Goal: Task Accomplishment & Management: Manage account settings

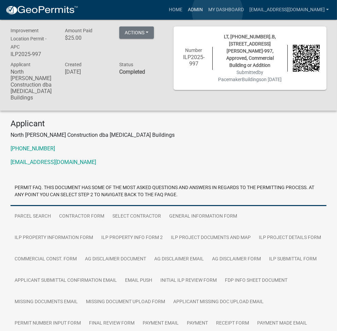
click at [205, 12] on link "Admin" at bounding box center [195, 9] width 20 height 13
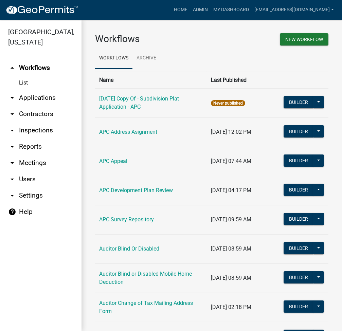
click at [41, 96] on link "arrow_drop_down Applications" at bounding box center [40, 98] width 81 height 16
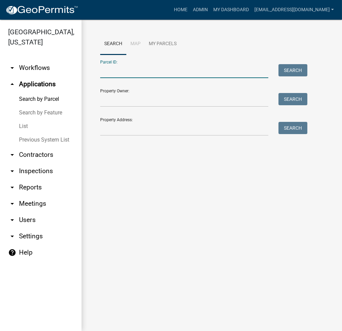
click at [112, 70] on input "Parcel ID:" at bounding box center [184, 71] width 168 height 14
paste input "001-045-002"
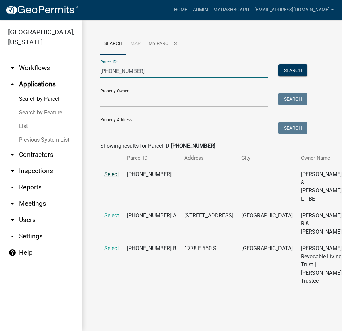
click at [108, 177] on span "Select" at bounding box center [111, 174] width 15 height 6
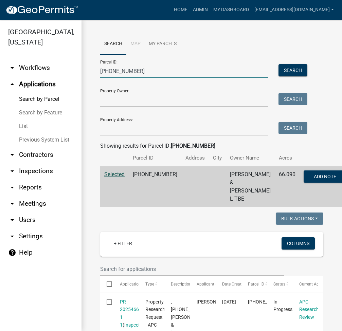
click at [122, 69] on input "001-045-002" at bounding box center [184, 71] width 168 height 14
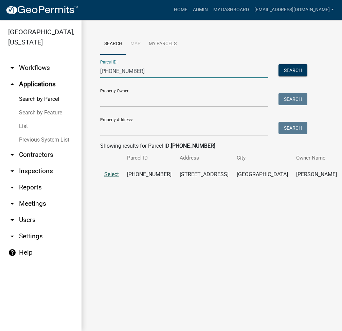
type input "007-101-080"
click at [110, 177] on span "Select" at bounding box center [111, 174] width 15 height 6
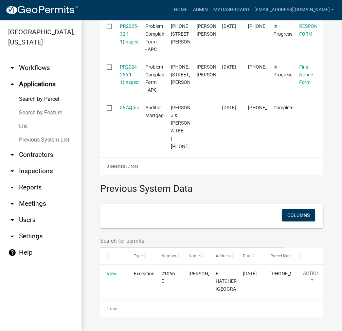
scroll to position [543, 0]
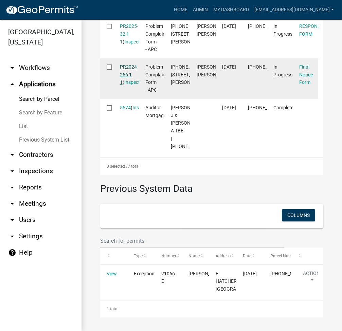
click at [125, 85] on link "PR2024-266 1 1" at bounding box center [129, 74] width 18 height 21
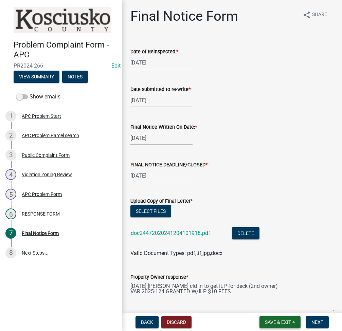
click at [277, 318] on button "Save & Exit" at bounding box center [279, 322] width 41 height 12
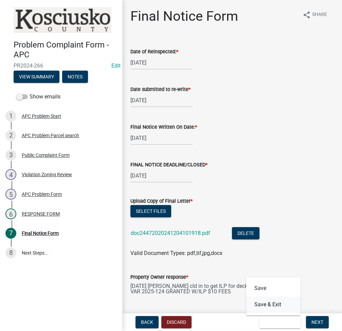
click at [279, 309] on button "Save & Exit" at bounding box center [273, 304] width 54 height 16
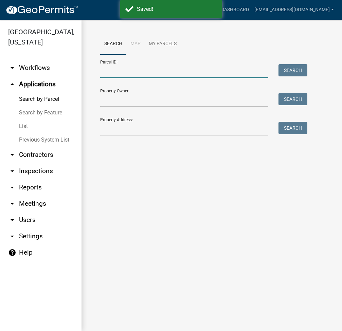
click at [192, 70] on input "Parcel ID:" at bounding box center [184, 71] width 168 height 14
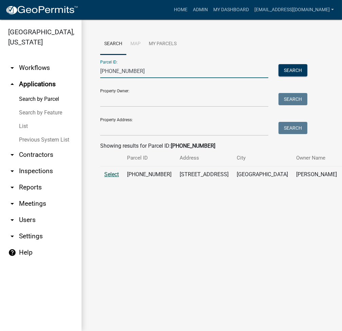
type input "007-101-080"
click at [109, 177] on span "Select" at bounding box center [111, 174] width 15 height 6
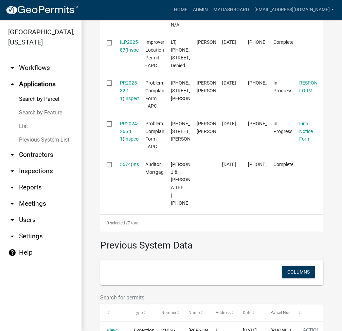
scroll to position [452, 0]
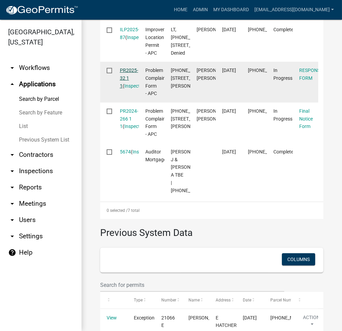
click at [131, 89] on link "PR2025-32 1 1" at bounding box center [129, 78] width 18 height 21
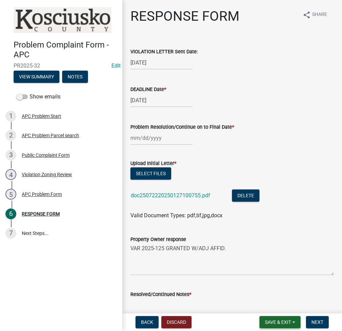
click at [279, 318] on button "Save & Exit" at bounding box center [279, 322] width 41 height 12
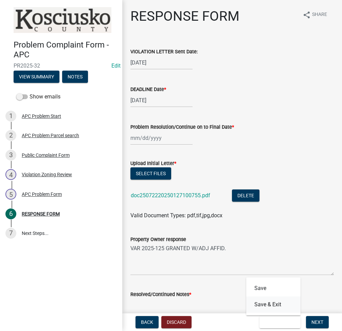
click at [266, 302] on button "Save & Exit" at bounding box center [273, 304] width 54 height 16
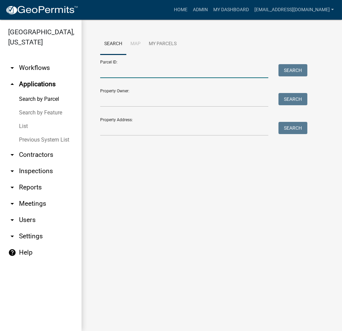
click at [125, 73] on input "Parcel ID:" at bounding box center [184, 71] width 168 height 14
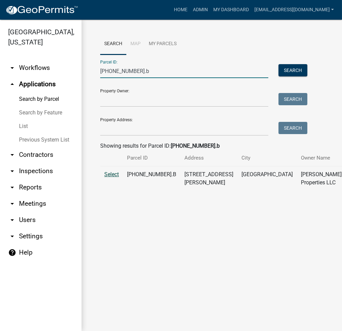
type input "029-081-004.b"
click at [110, 177] on span "Select" at bounding box center [111, 174] width 15 height 6
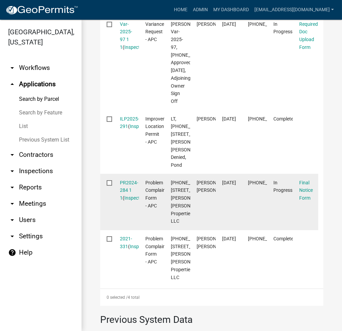
scroll to position [271, 0]
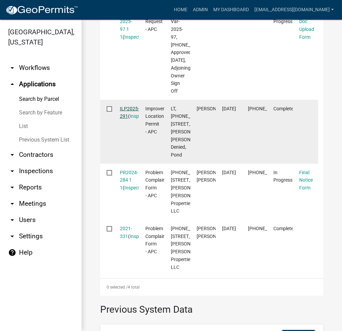
click at [131, 119] on link "ILP2025-291" at bounding box center [129, 112] width 19 height 13
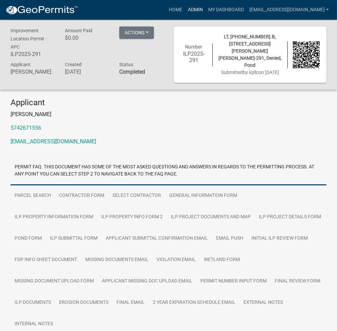
click at [205, 8] on link "Admin" at bounding box center [195, 9] width 20 height 13
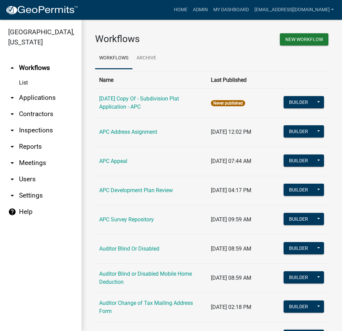
click at [49, 97] on link "arrow_drop_down Applications" at bounding box center [40, 98] width 81 height 16
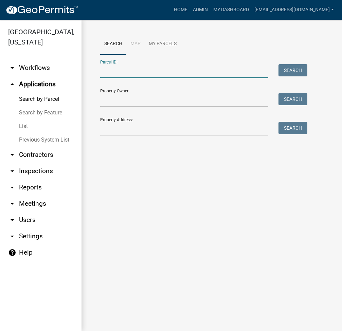
click at [120, 73] on input "Parcel ID:" at bounding box center [184, 71] width 168 height 14
type input "013-104-004.A"
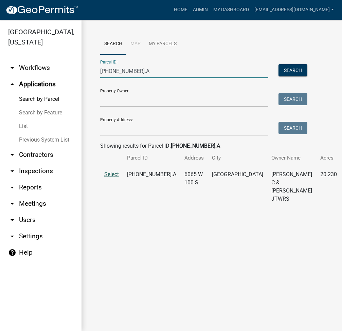
click at [110, 177] on span "Select" at bounding box center [111, 174] width 15 height 6
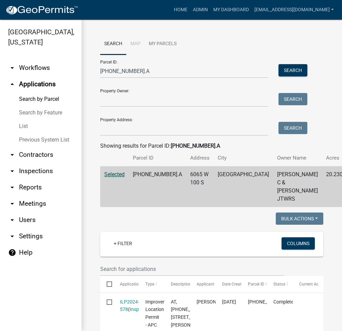
click at [25, 126] on link "List" at bounding box center [40, 126] width 81 height 14
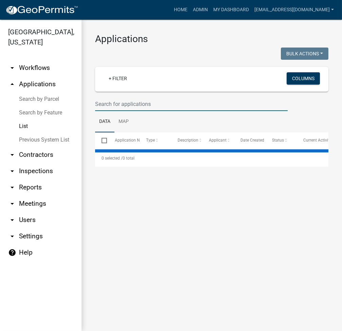
click at [113, 101] on input "text" at bounding box center [191, 104] width 192 height 14
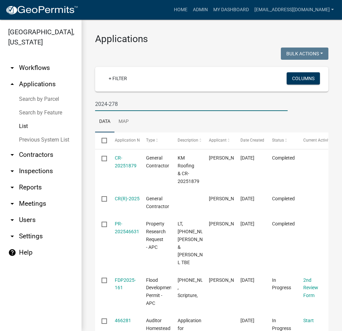
type input "2024-278"
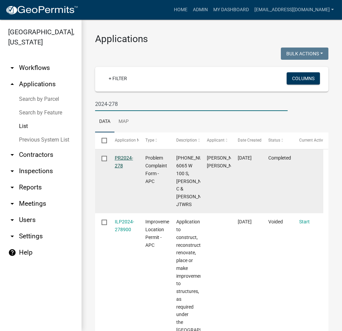
click at [129, 157] on link "PR2024-278" at bounding box center [124, 161] width 18 height 13
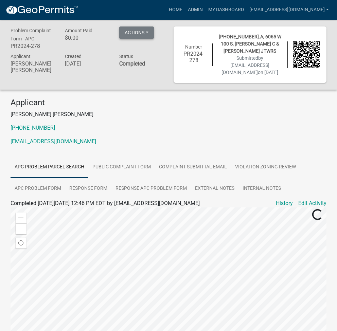
click at [143, 32] on button "Actions" at bounding box center [136, 32] width 35 height 12
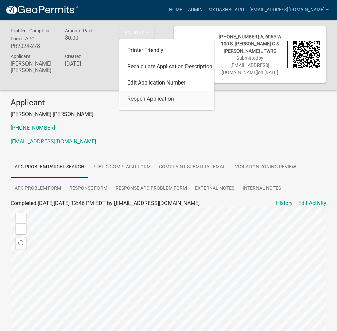
click at [152, 103] on link "Reopen Application" at bounding box center [166, 99] width 95 height 16
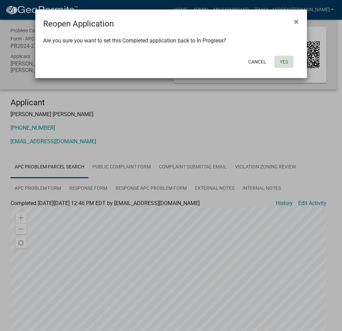
click at [284, 65] on button "Yes" at bounding box center [283, 62] width 19 height 12
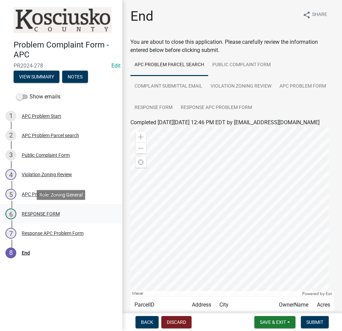
click at [50, 211] on div "RESPONSE FORM" at bounding box center [41, 213] width 38 height 5
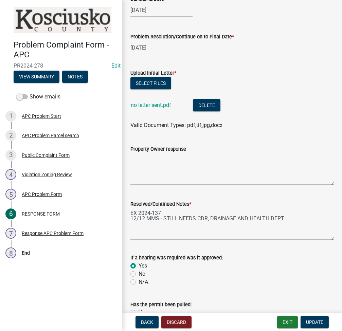
scroll to position [181, 0]
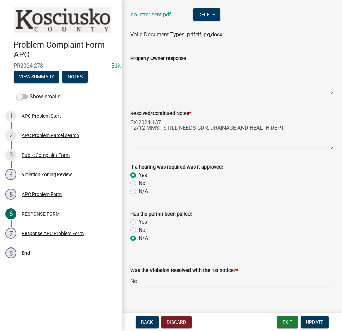
click at [306, 125] on textarea "EX 2024-137 12/12 MMS - STILL NEEDS CDR, DRAINAGE AND HEALTH DEPT" at bounding box center [231, 133] width 203 height 32
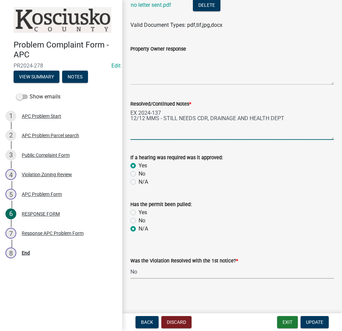
click at [137, 277] on select "Select Item... Yes No N/A" at bounding box center [231, 272] width 203 height 14
click at [130, 265] on select "Select Item... Yes No N/A" at bounding box center [231, 272] width 203 height 14
select select "5030bcce-08bd-4353-ba19-2f22d14eb7e0"
click at [316, 323] on span "Update" at bounding box center [314, 321] width 17 height 5
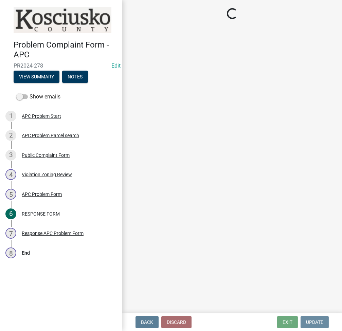
scroll to position [0, 0]
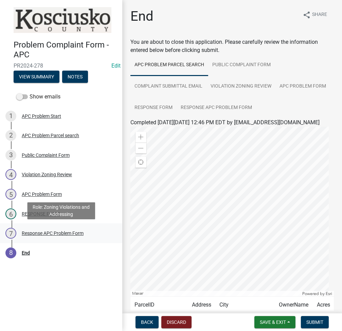
click at [43, 233] on div "Response APC Problem Form" at bounding box center [53, 233] width 62 height 5
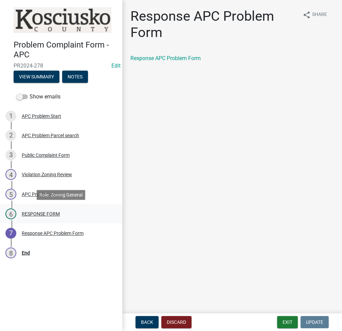
click at [61, 215] on div "6 RESPONSE FORM" at bounding box center [58, 213] width 106 height 11
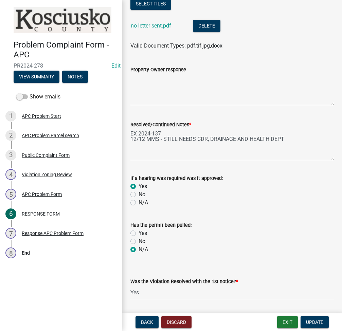
scroll to position [190, 0]
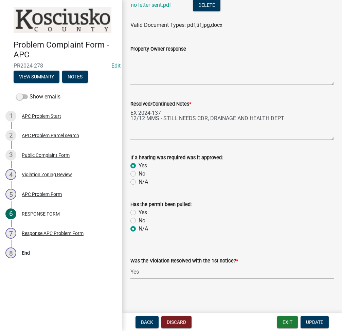
click at [141, 269] on select "Select Item... Yes No N/A" at bounding box center [231, 272] width 203 height 14
click at [130, 265] on select "Select Item... Yes No N/A" at bounding box center [231, 272] width 203 height 14
select select "d062c417-95db-497a-9398-920c005df4db"
click at [313, 322] on span "Update" at bounding box center [314, 321] width 17 height 5
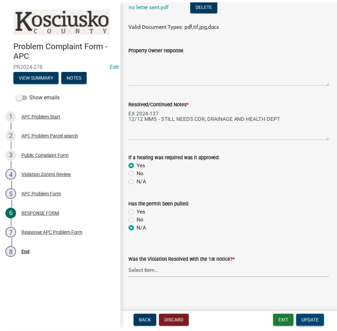
scroll to position [0, 0]
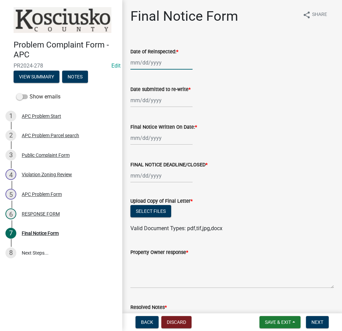
click at [144, 62] on div at bounding box center [161, 63] width 62 height 14
select select "8"
select select "2025"
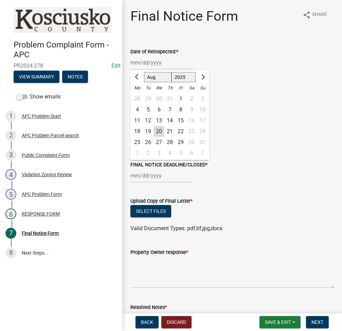
click at [158, 133] on div "20" at bounding box center [158, 131] width 11 height 11
type input "08/20/2025"
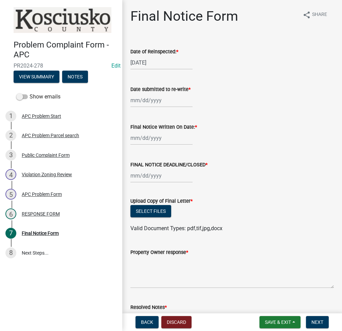
click at [140, 97] on div at bounding box center [161, 100] width 62 height 14
select select "8"
select select "2025"
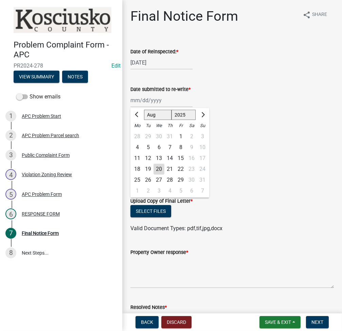
click at [158, 166] on div "20" at bounding box center [158, 169] width 11 height 11
type input "08/20/2025"
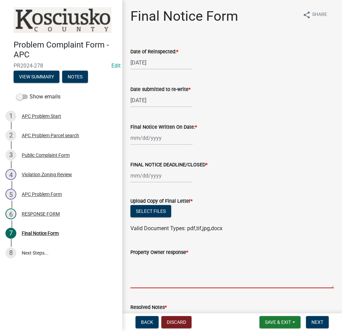
click at [166, 272] on textarea "Property Owner response *" at bounding box center [231, 272] width 203 height 32
click at [271, 320] on span "Save & Exit" at bounding box center [278, 321] width 26 height 5
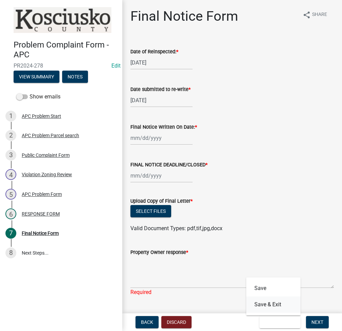
click at [272, 303] on button "Save & Exit" at bounding box center [273, 304] width 54 height 16
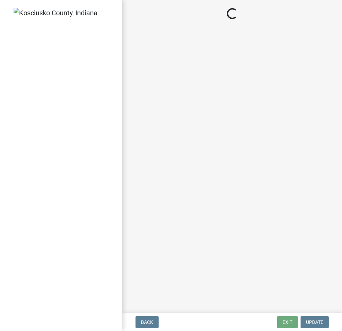
select select "3: 3"
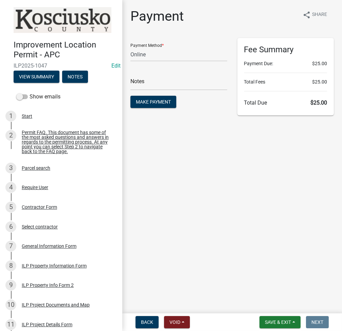
click at [271, 315] on nav "Back Void Withdraw Lock Expire Void Save & Exit Save Save & Exit Next" at bounding box center [232, 322] width 220 height 18
click at [275, 326] on button "Save & Exit" at bounding box center [279, 322] width 41 height 12
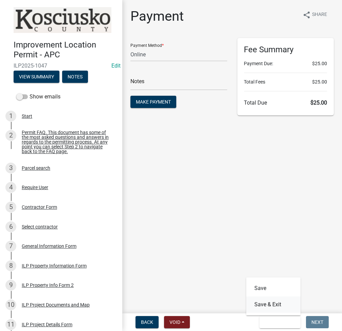
click at [266, 309] on button "Save & Exit" at bounding box center [273, 304] width 54 height 16
